Goal: Transaction & Acquisition: Purchase product/service

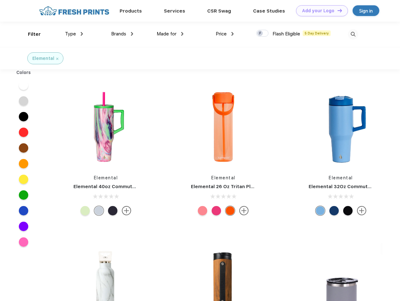
click at [320, 11] on link "Add your Logo Design Tool" at bounding box center [322, 10] width 52 height 11
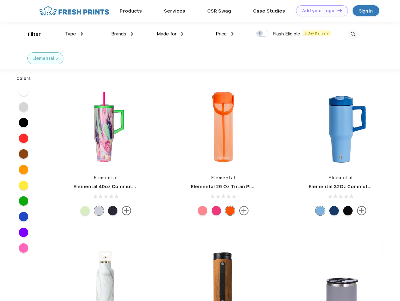
click at [0, 0] on div "Design Tool" at bounding box center [0, 0] width 0 height 0
click at [337, 10] on link "Add your Logo Design Tool" at bounding box center [322, 10] width 52 height 11
click at [30, 34] on div "Filter" at bounding box center [34, 34] width 13 height 7
click at [74, 34] on span "Type" at bounding box center [70, 34] width 11 height 6
click at [122, 34] on span "Brands" at bounding box center [118, 34] width 15 height 6
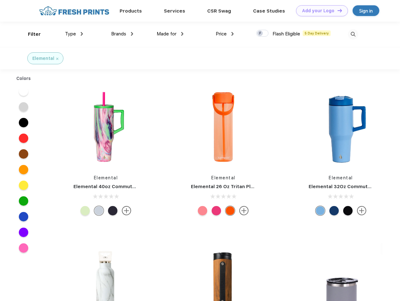
click at [170, 34] on span "Made for" at bounding box center [167, 34] width 20 height 6
click at [225, 34] on span "Price" at bounding box center [221, 34] width 11 height 6
click at [263, 34] on div at bounding box center [262, 33] width 12 height 7
click at [260, 34] on input "checkbox" at bounding box center [258, 32] width 4 height 4
click at [353, 34] on img at bounding box center [353, 34] width 10 height 10
